Goal: Information Seeking & Learning: Learn about a topic

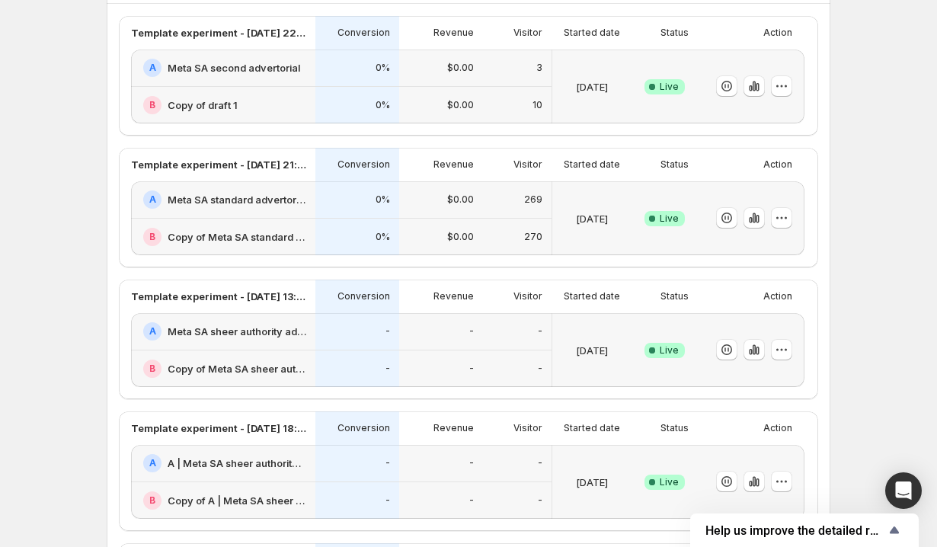
scroll to position [407, 0]
click at [757, 219] on icon "button" at bounding box center [754, 219] width 15 height 15
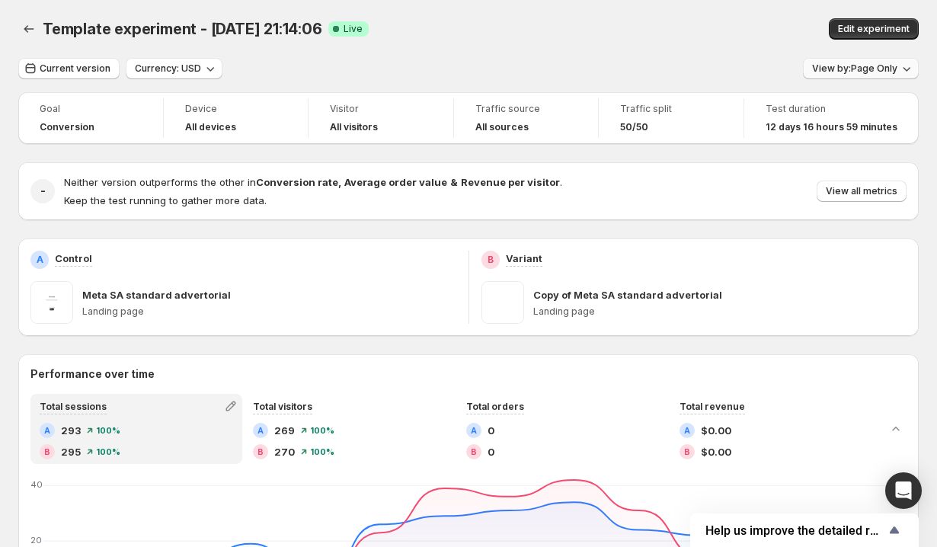
click at [838, 70] on span "View by: Page Only" at bounding box center [854, 68] width 85 height 12
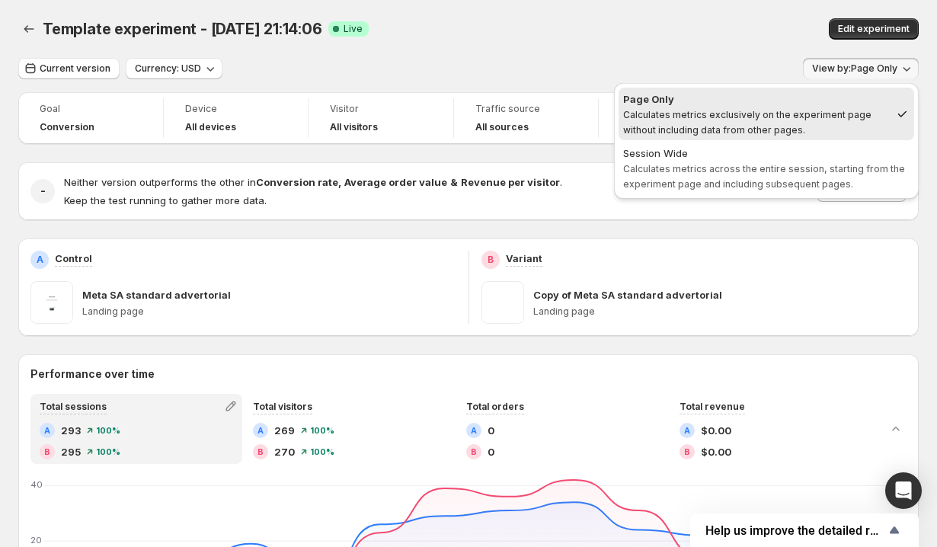
click at [790, 61] on div "Current version Currency: USD View by: Page Only" at bounding box center [468, 69] width 901 height 22
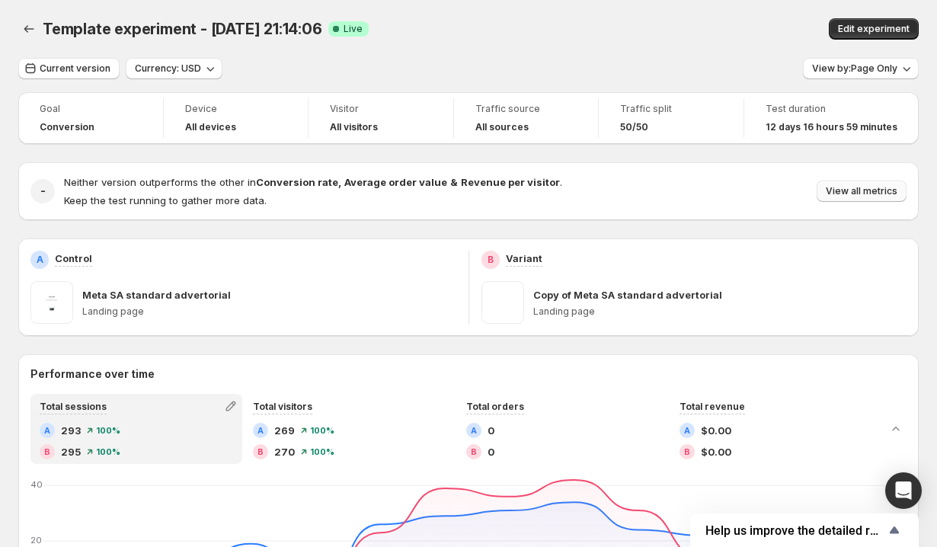
click at [847, 194] on span "View all metrics" at bounding box center [862, 191] width 72 height 12
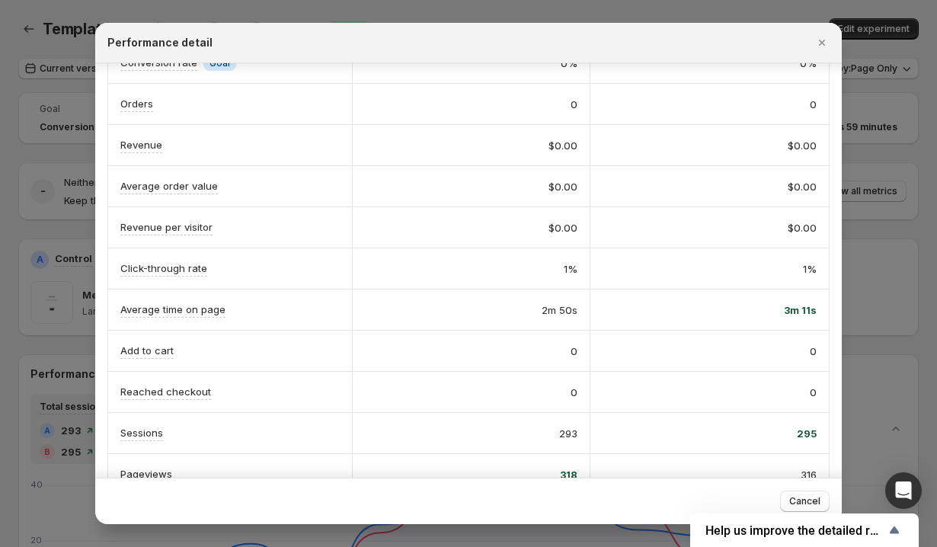
scroll to position [79, 0]
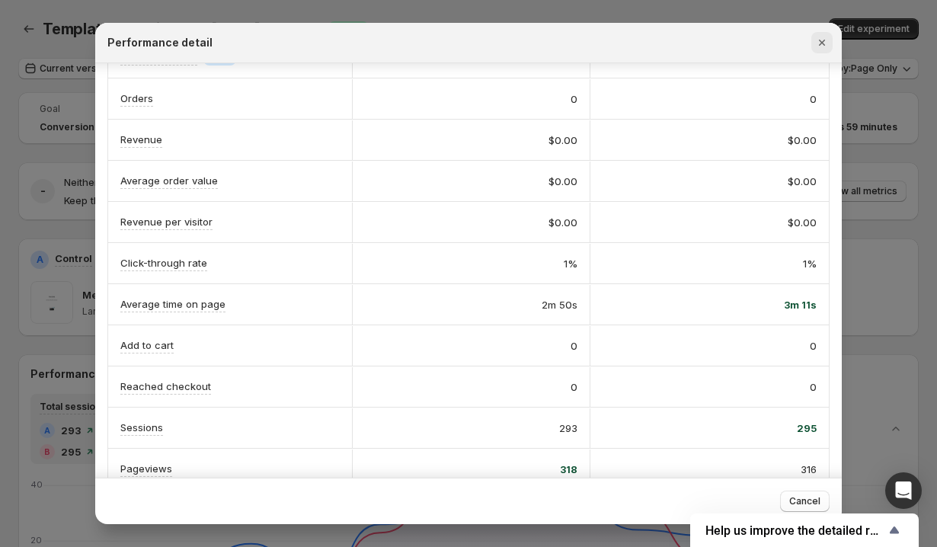
click at [824, 42] on icon "Close" at bounding box center [822, 42] width 15 height 15
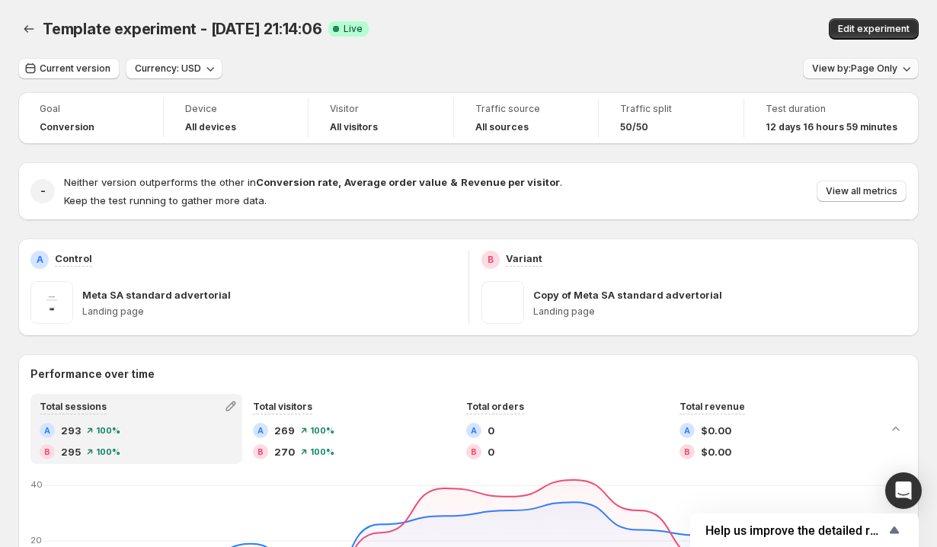
click at [828, 67] on span "View by: Page Only" at bounding box center [854, 68] width 85 height 12
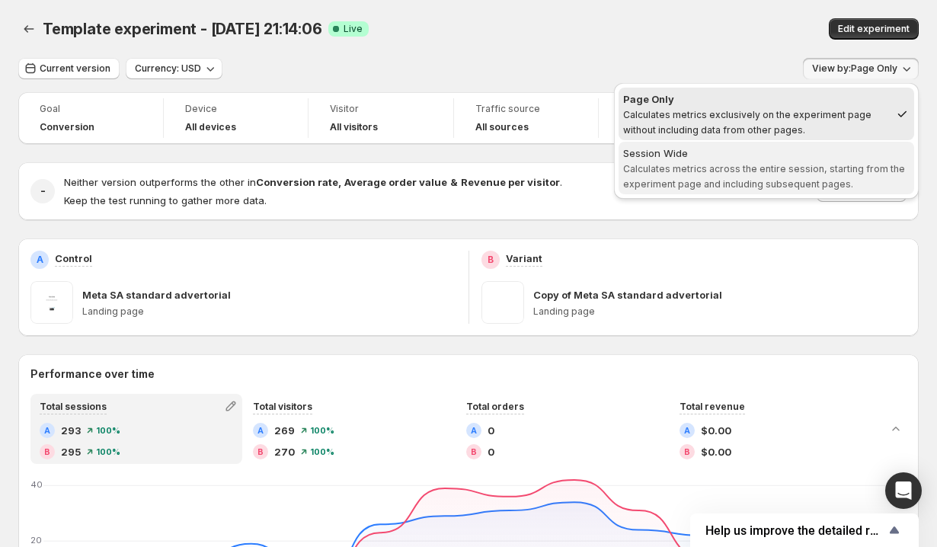
click at [789, 174] on span "Session Wide Calculates metrics across the entire session, starting from the ex…" at bounding box center [766, 169] width 287 height 46
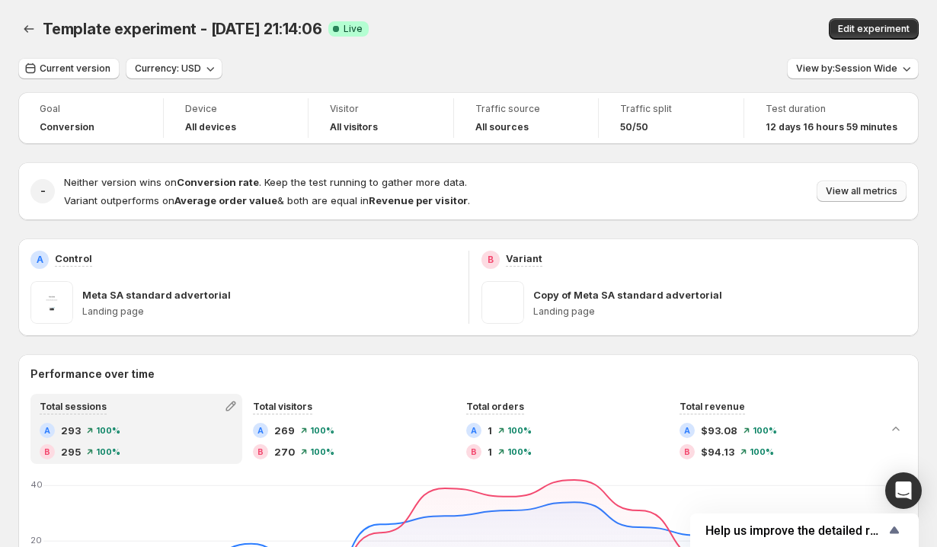
click at [849, 193] on span "View all metrics" at bounding box center [862, 191] width 72 height 12
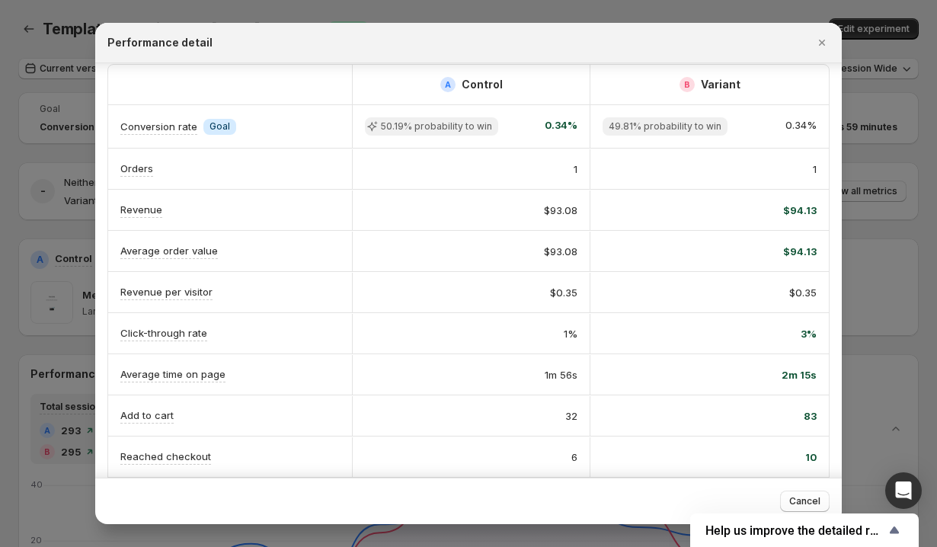
scroll to position [147, 0]
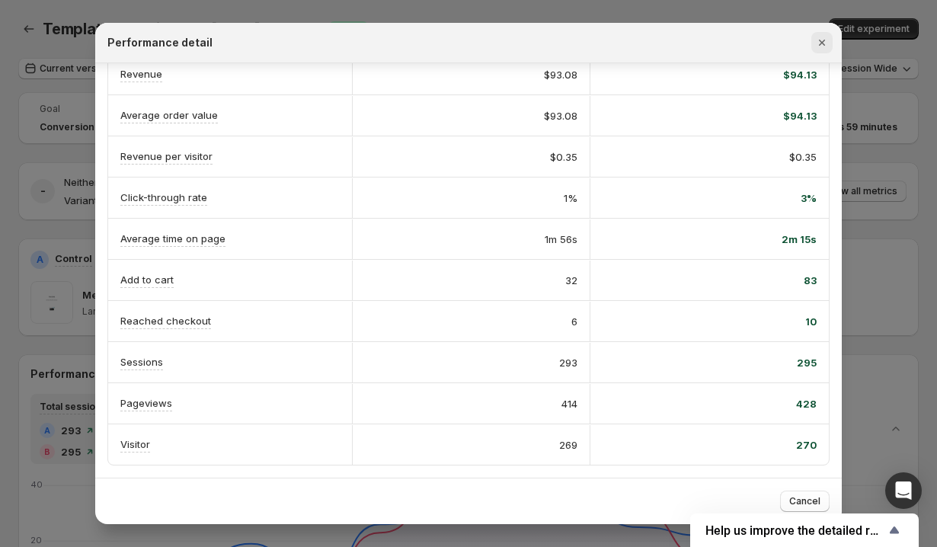
click at [817, 48] on icon "Close" at bounding box center [822, 42] width 15 height 15
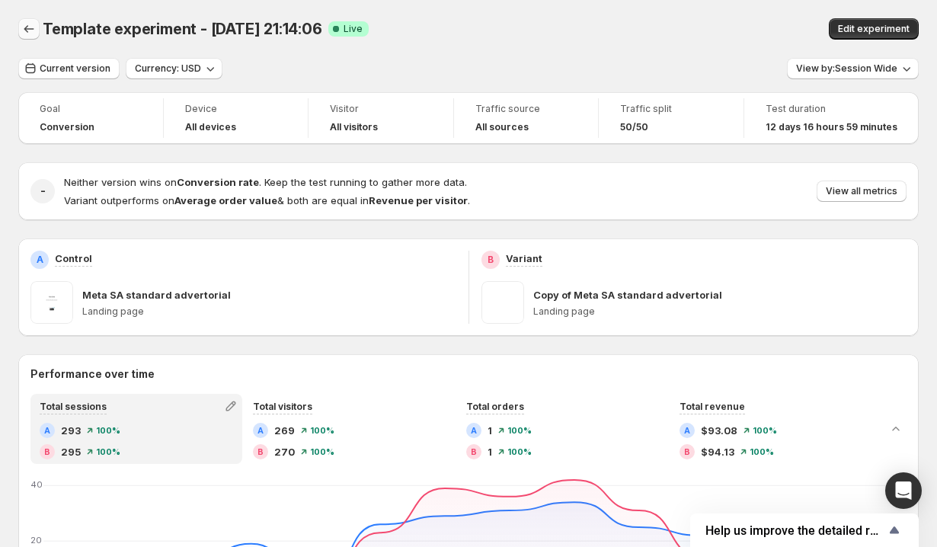
click at [30, 27] on icon "Back" at bounding box center [28, 28] width 15 height 15
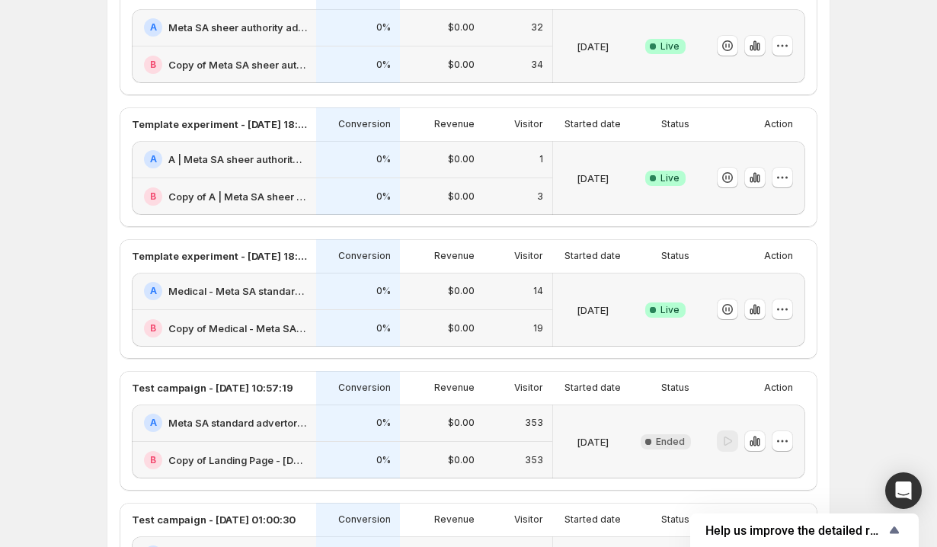
scroll to position [482, 0]
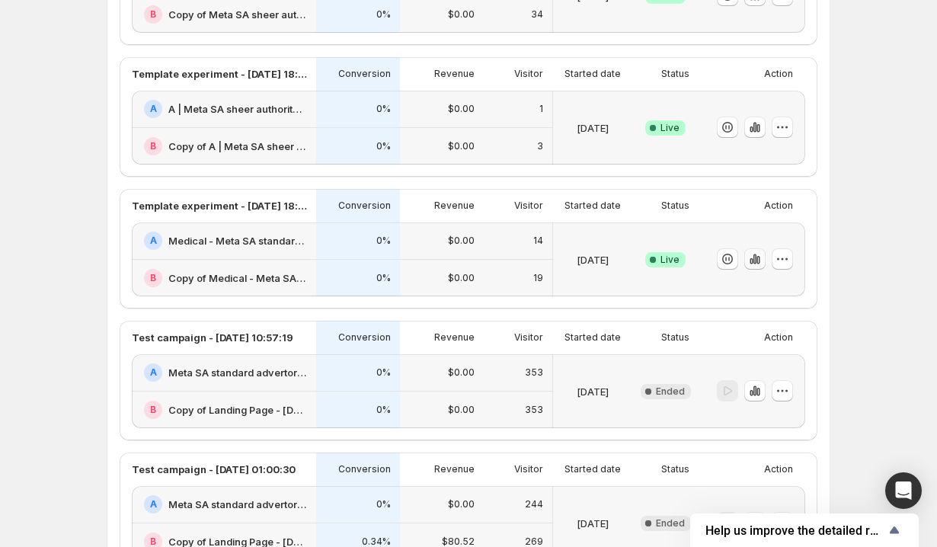
click at [752, 259] on icon "button" at bounding box center [751, 261] width 3 height 6
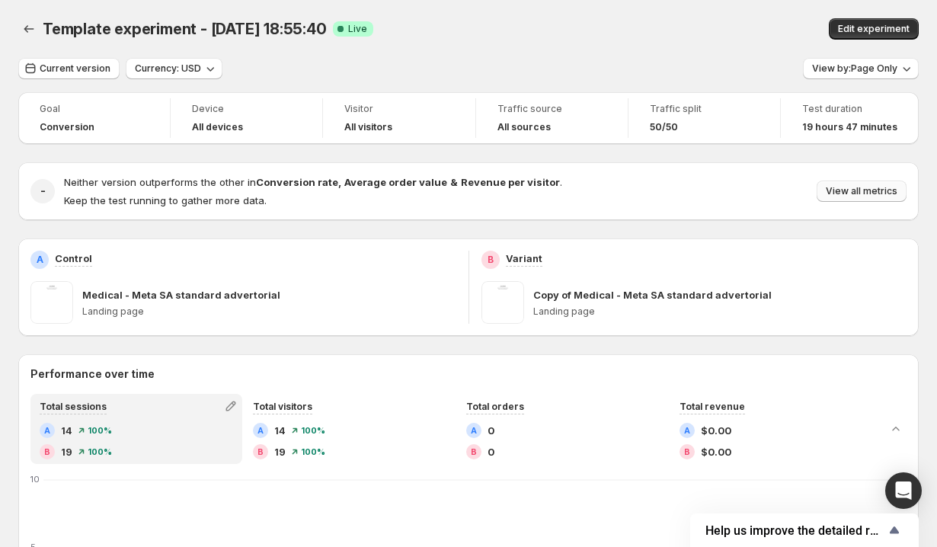
click at [855, 196] on span "View all metrics" at bounding box center [862, 191] width 72 height 12
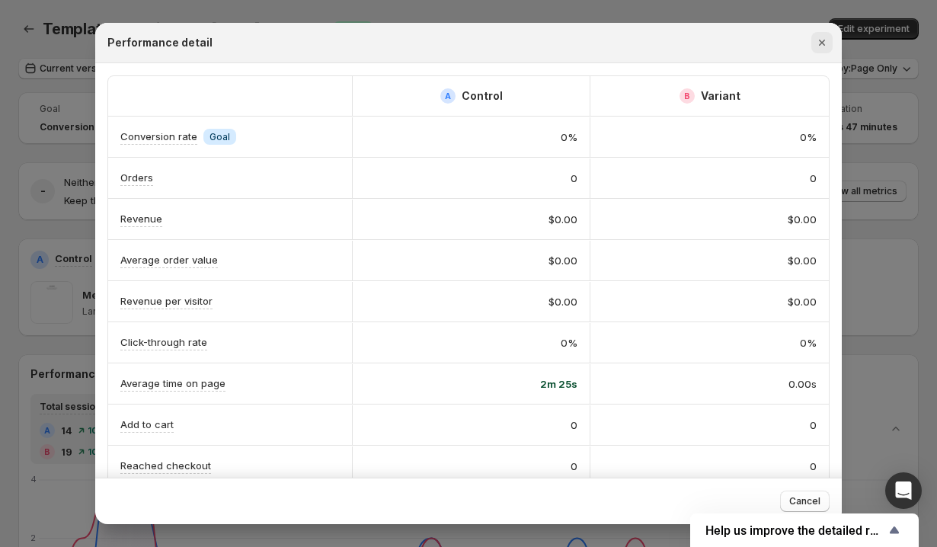
click at [816, 37] on icon "Close" at bounding box center [822, 42] width 15 height 15
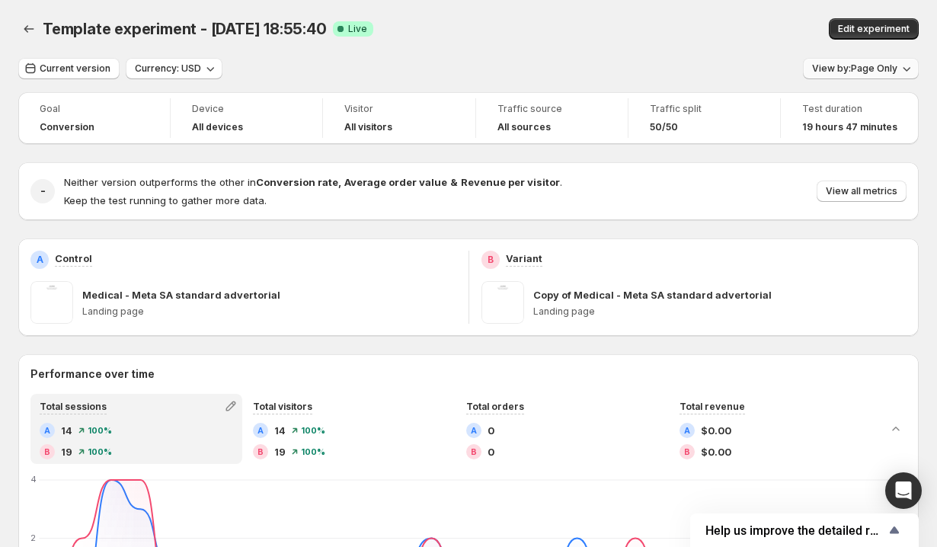
click at [848, 66] on span "View by: Page Only" at bounding box center [854, 68] width 85 height 12
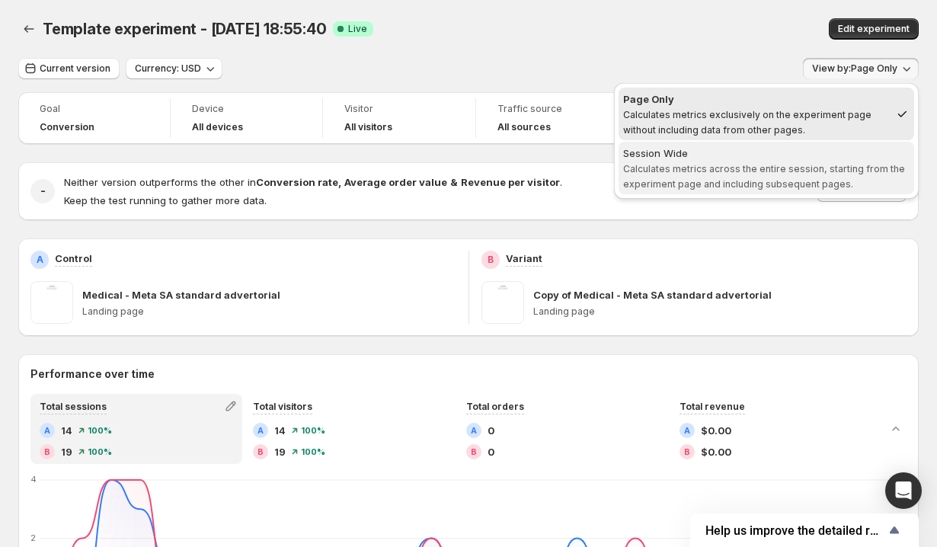
click at [787, 165] on span "Calculates metrics across the entire session, starting from the experiment page…" at bounding box center [764, 176] width 282 height 27
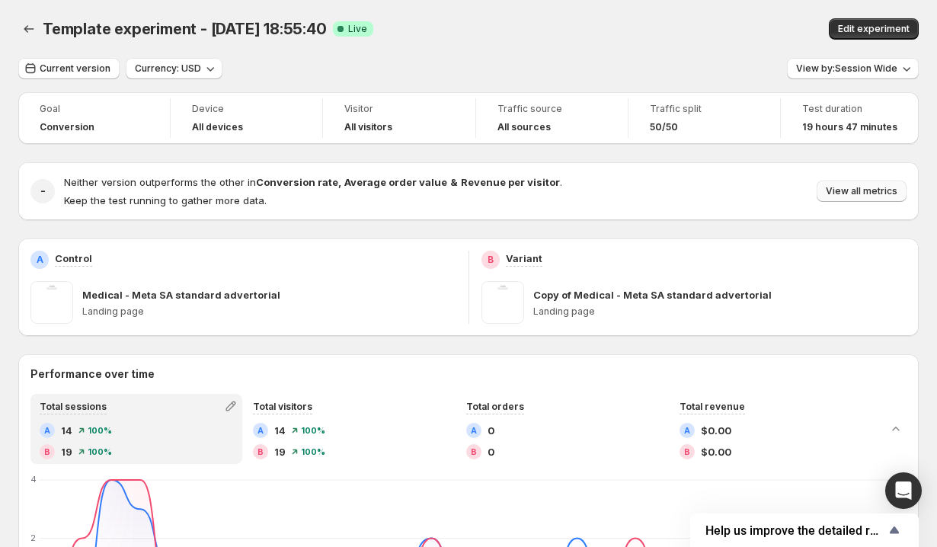
click at [828, 188] on span "View all metrics" at bounding box center [862, 191] width 72 height 12
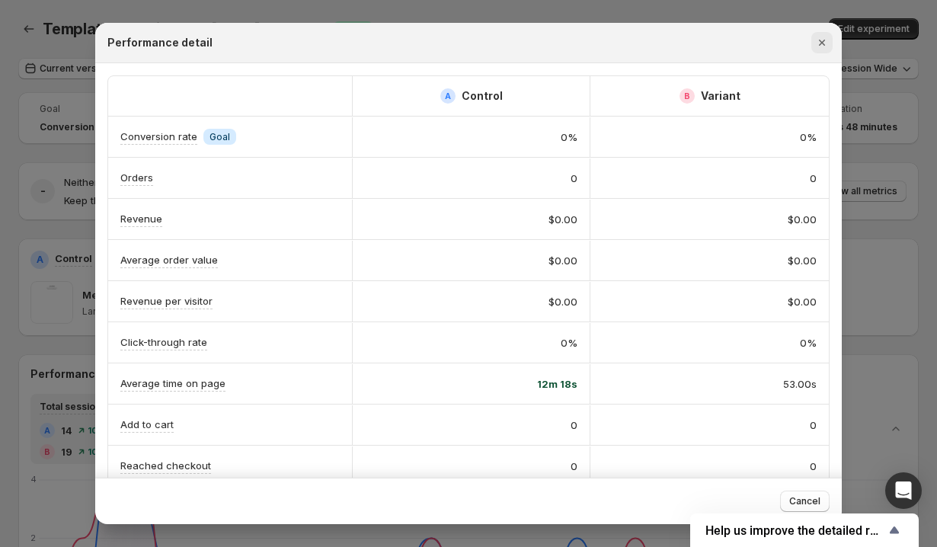
click at [817, 44] on icon "Close" at bounding box center [822, 42] width 15 height 15
